Goal: Information Seeking & Learning: Learn about a topic

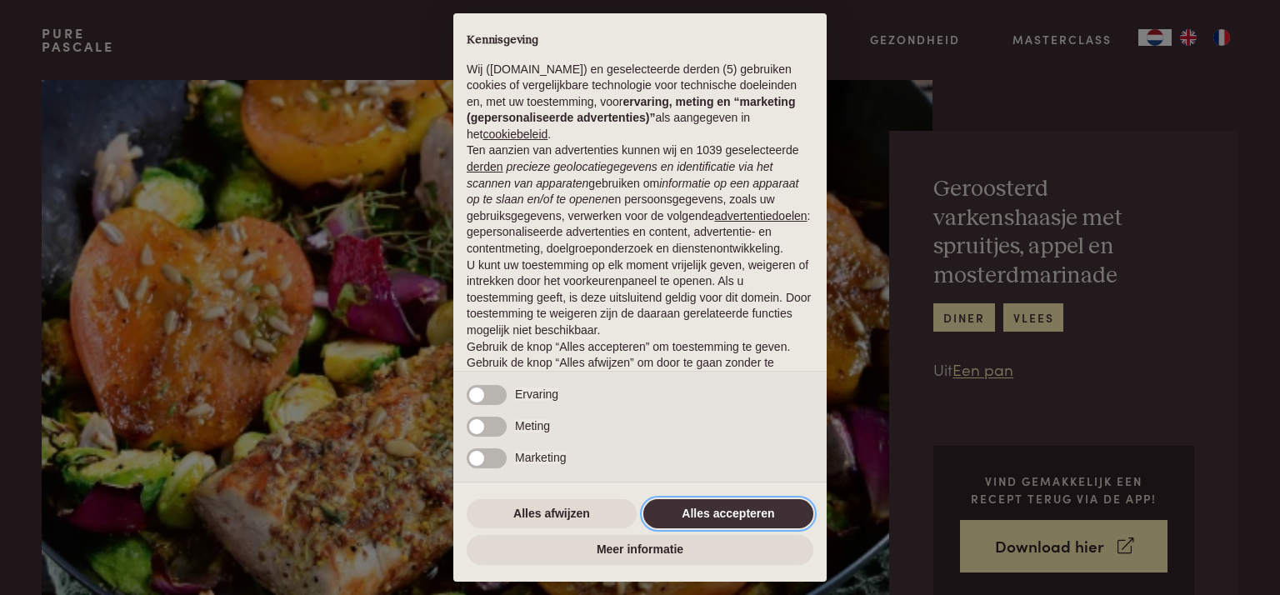
click at [720, 503] on button "Alles accepteren" at bounding box center [728, 514] width 170 height 30
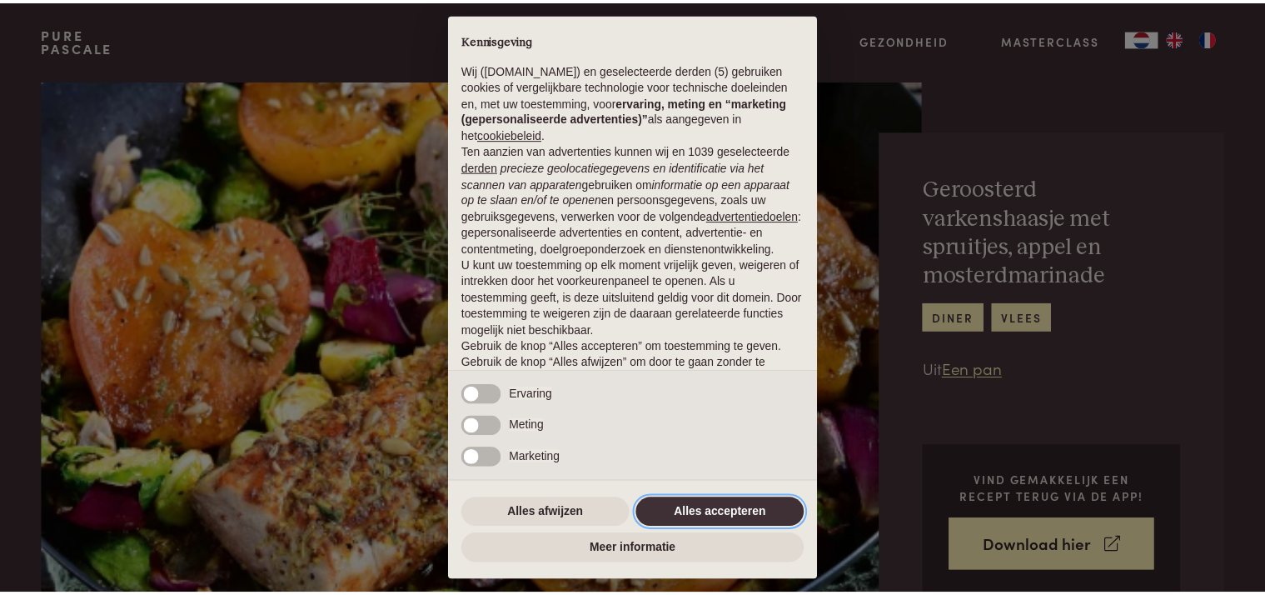
scroll to position [75, 0]
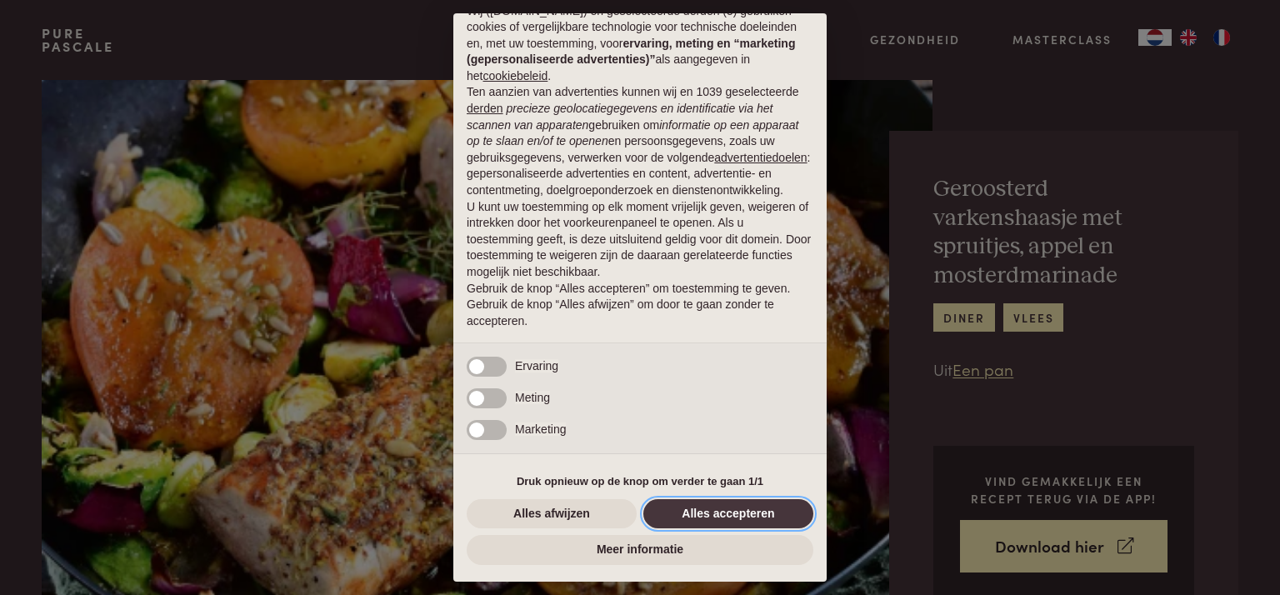
click at [722, 511] on button "Alles accepteren" at bounding box center [728, 514] width 170 height 30
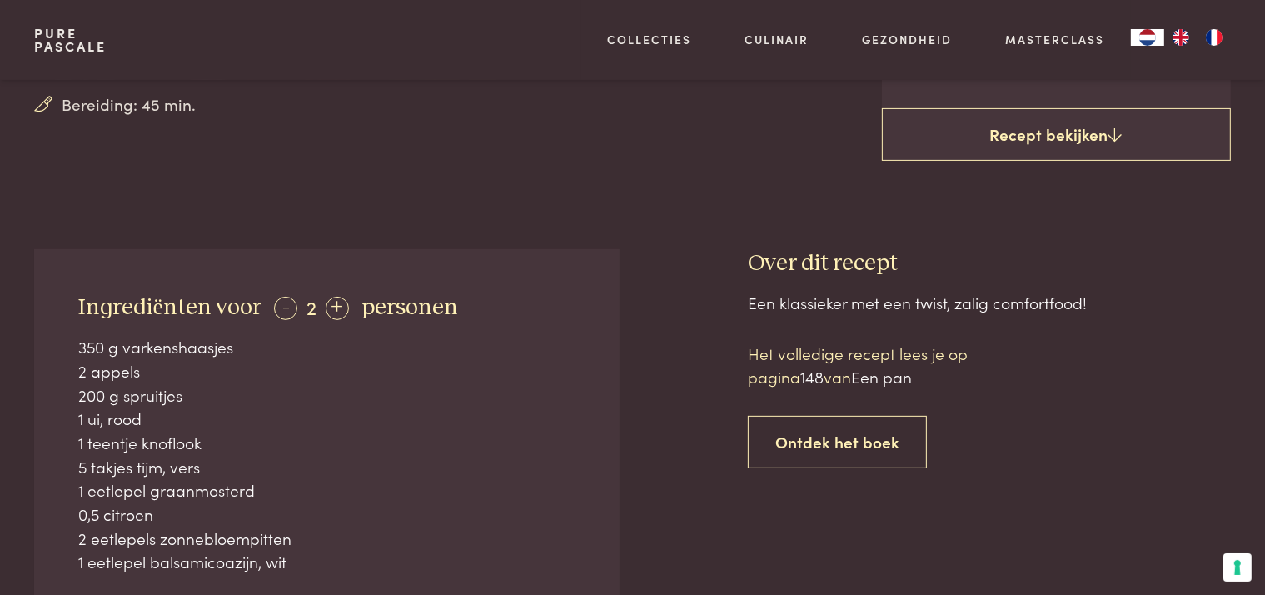
scroll to position [533, 0]
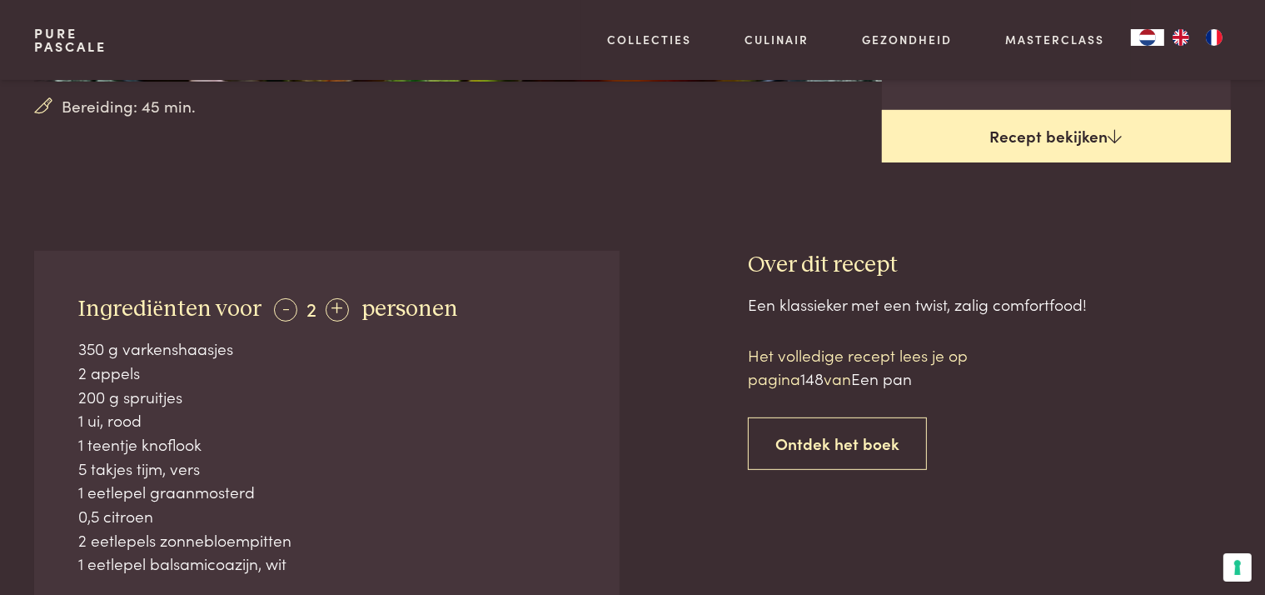
click at [1041, 110] on link "Recept bekijken" at bounding box center [1056, 136] width 349 height 53
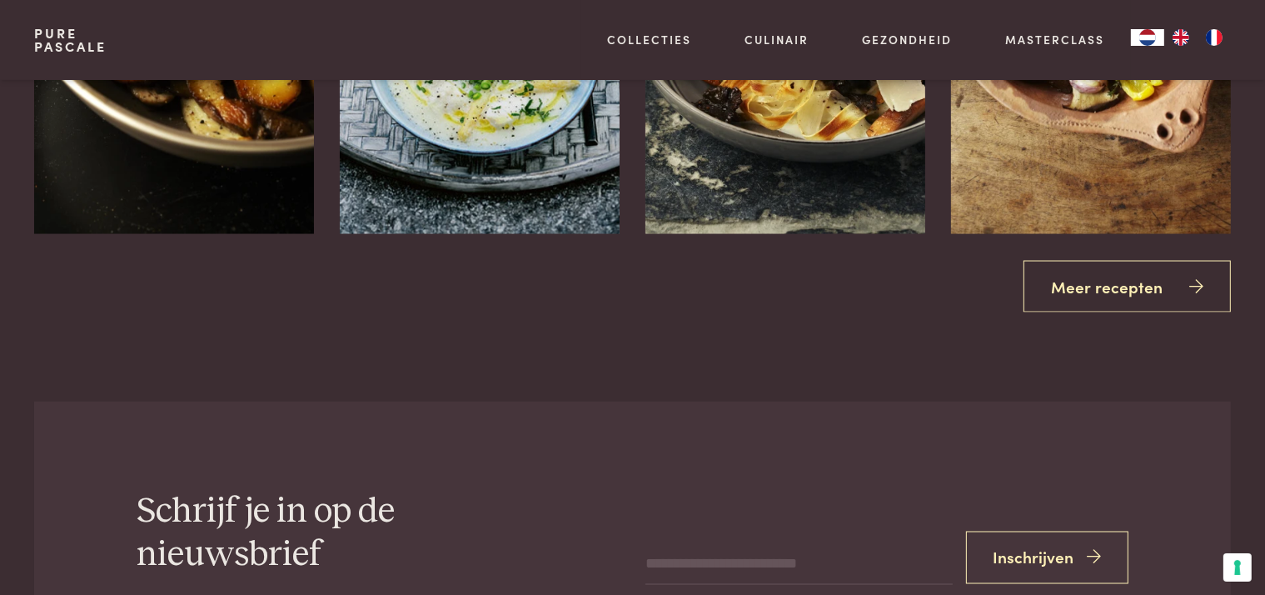
scroll to position [2627, 0]
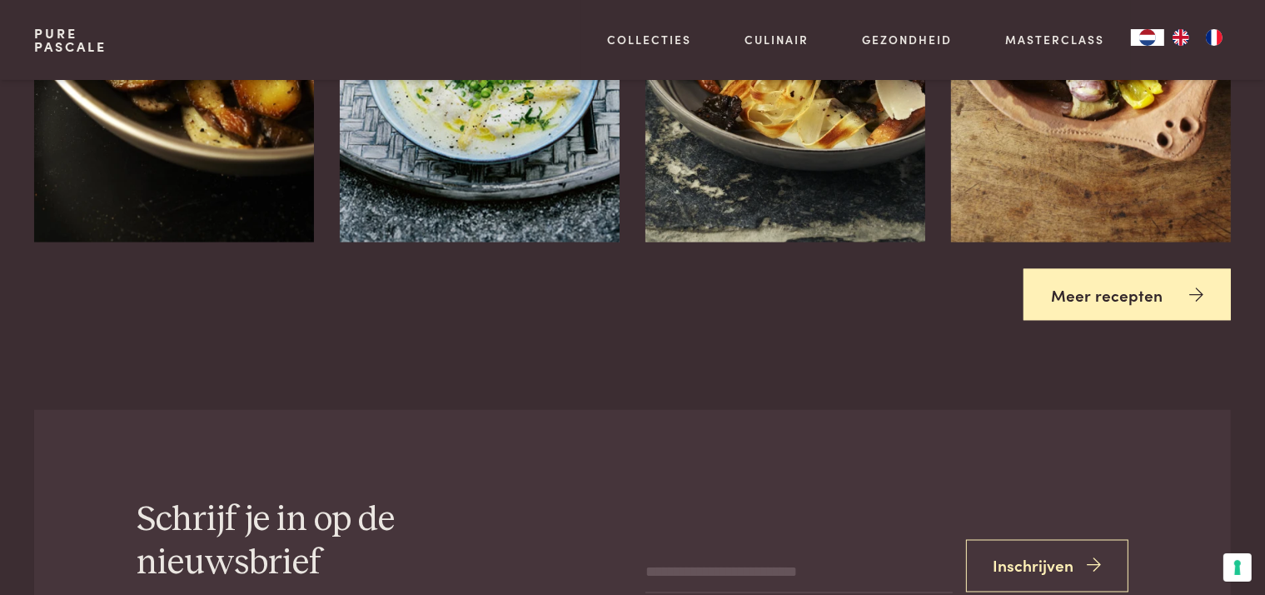
click at [1151, 269] on link "Meer recepten" at bounding box center [1127, 295] width 207 height 52
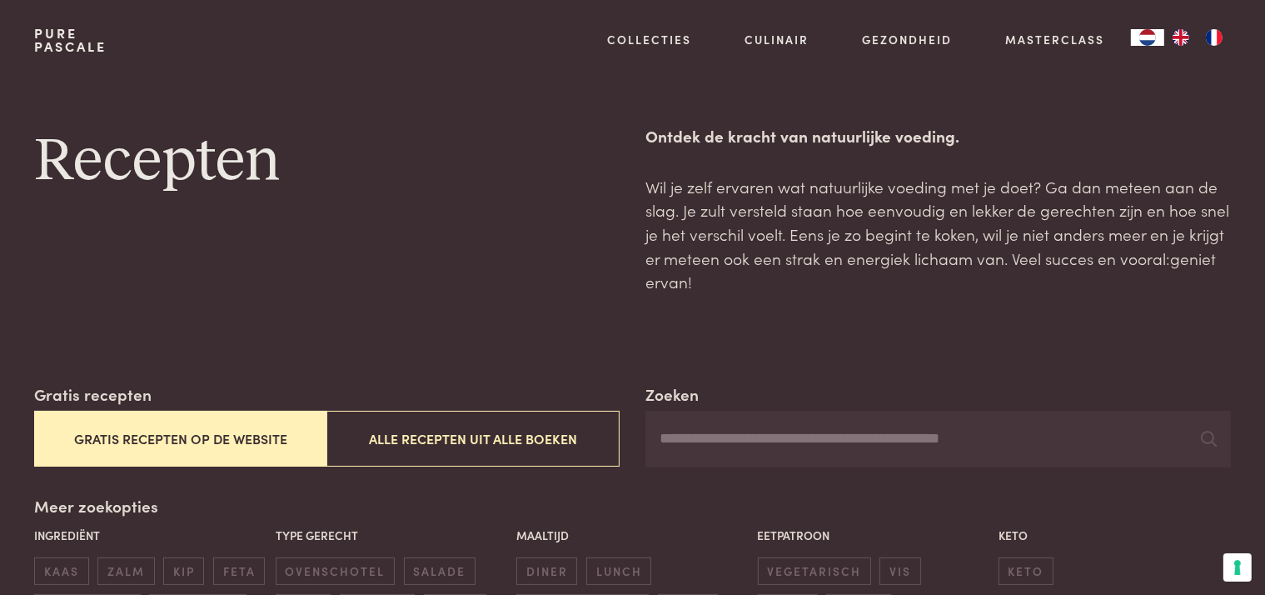
click at [277, 422] on button "Gratis recepten op de website" at bounding box center [180, 439] width 292 height 56
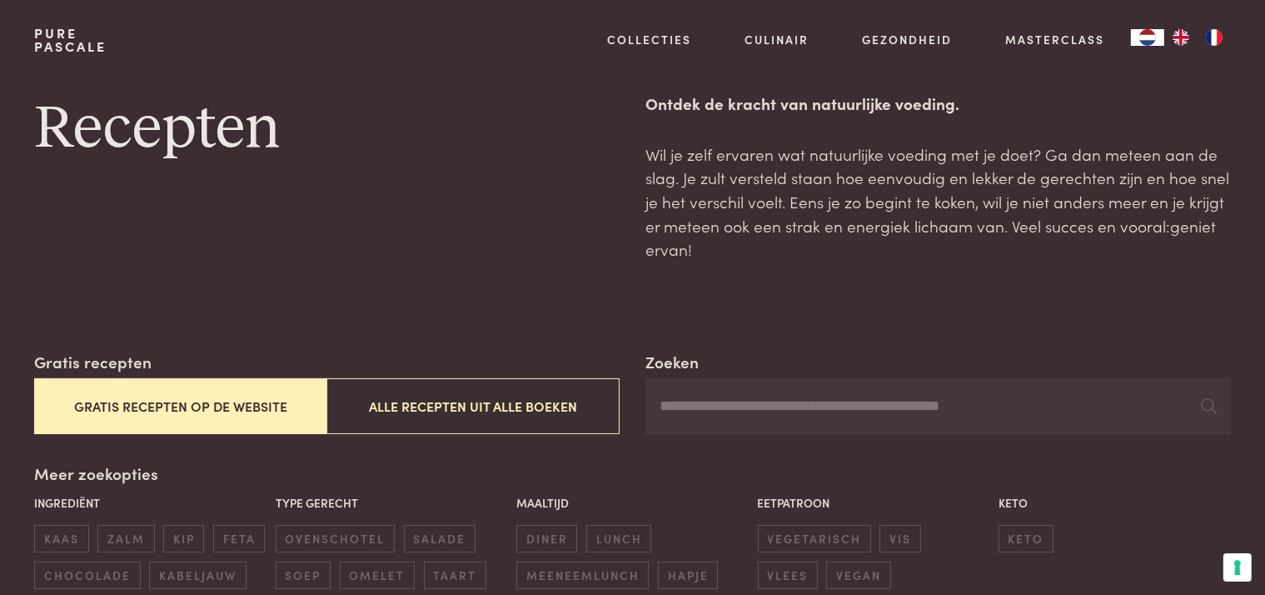
scroll to position [26, 0]
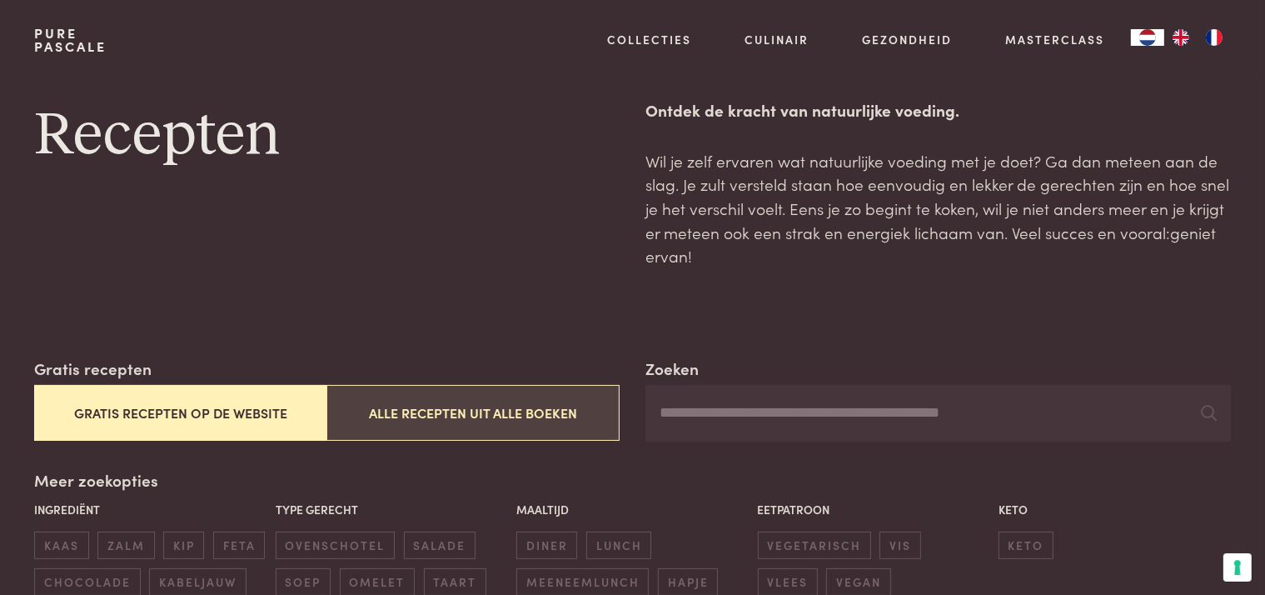
click at [398, 402] on button "Alle recepten uit alle boeken" at bounding box center [473, 413] width 292 height 56
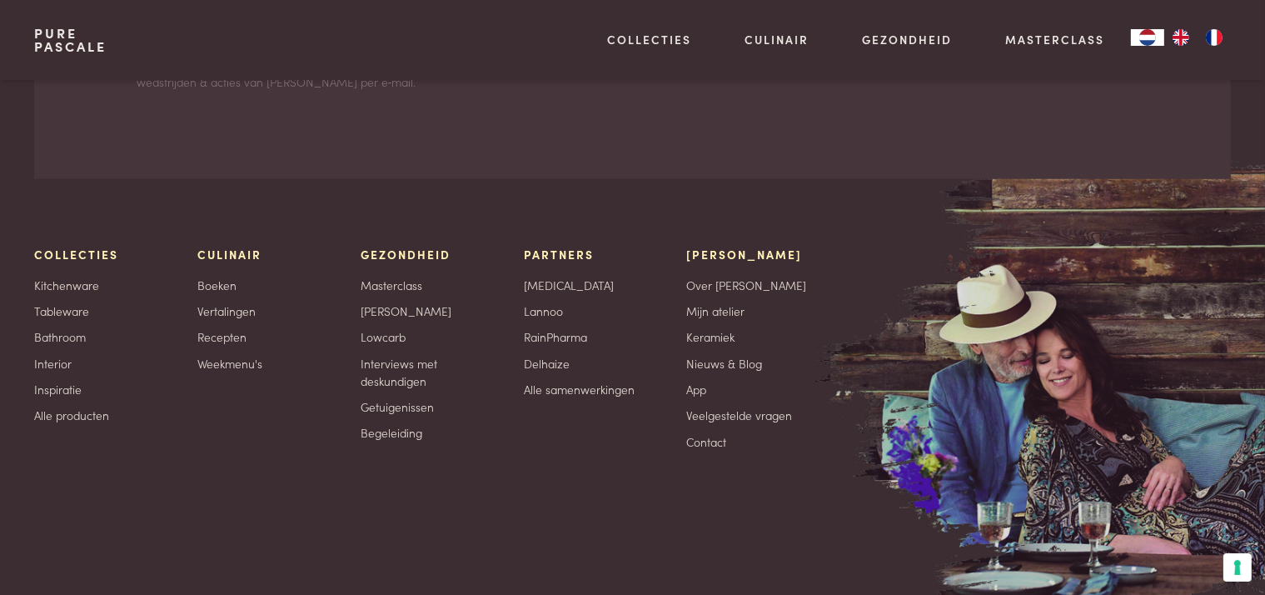
scroll to position [7763, 0]
